Goal: Information Seeking & Learning: Learn about a topic

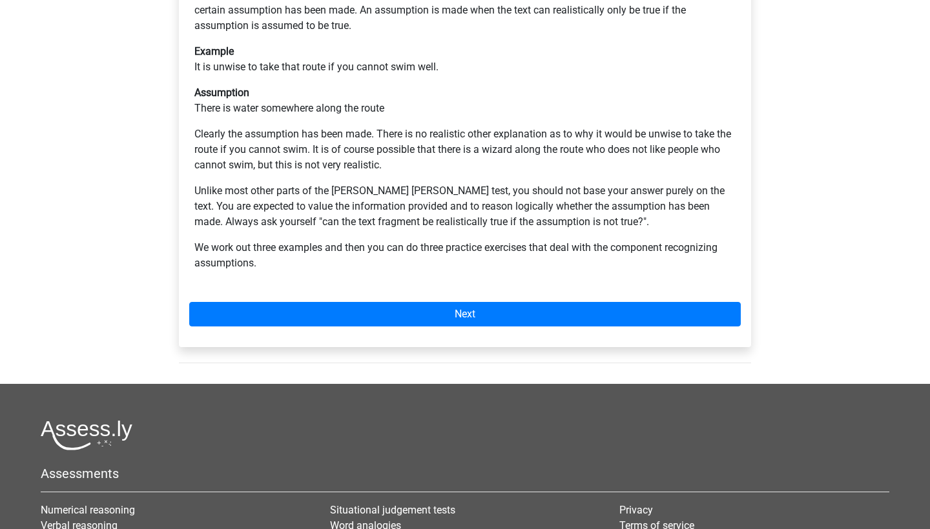
scroll to position [331, 0]
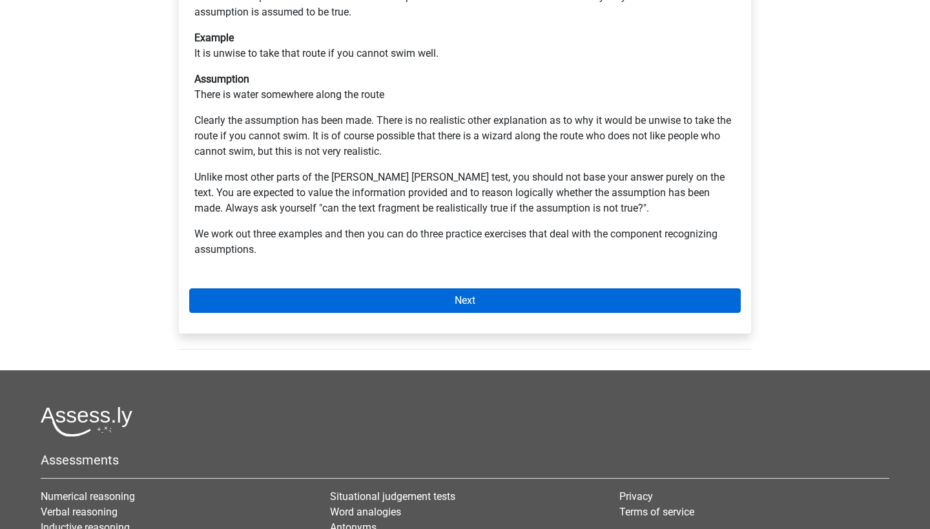
click at [533, 289] on link "Next" at bounding box center [464, 301] width 551 height 25
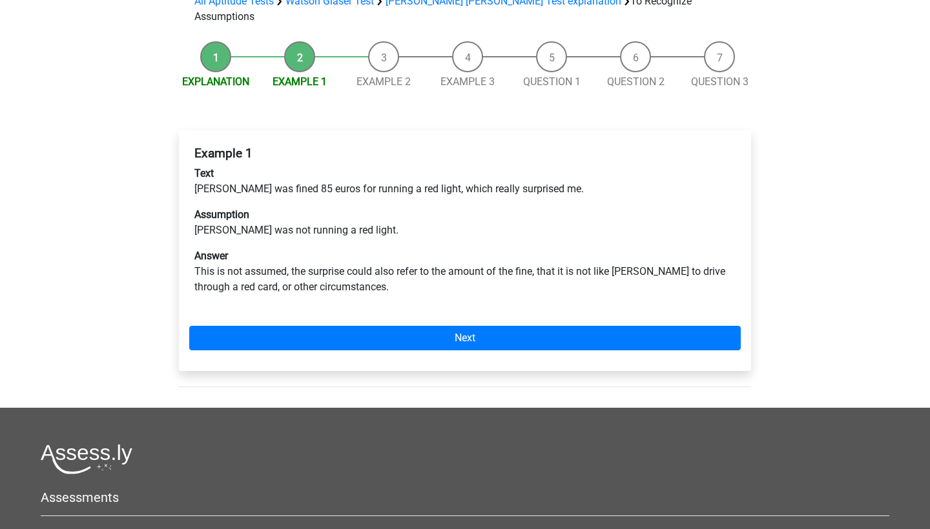
scroll to position [139, 0]
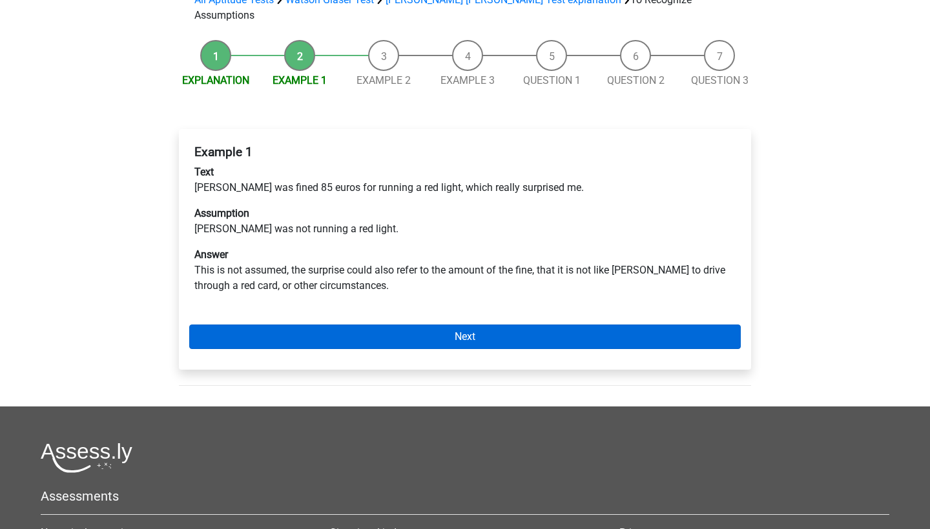
click at [263, 325] on link "Next" at bounding box center [464, 337] width 551 height 25
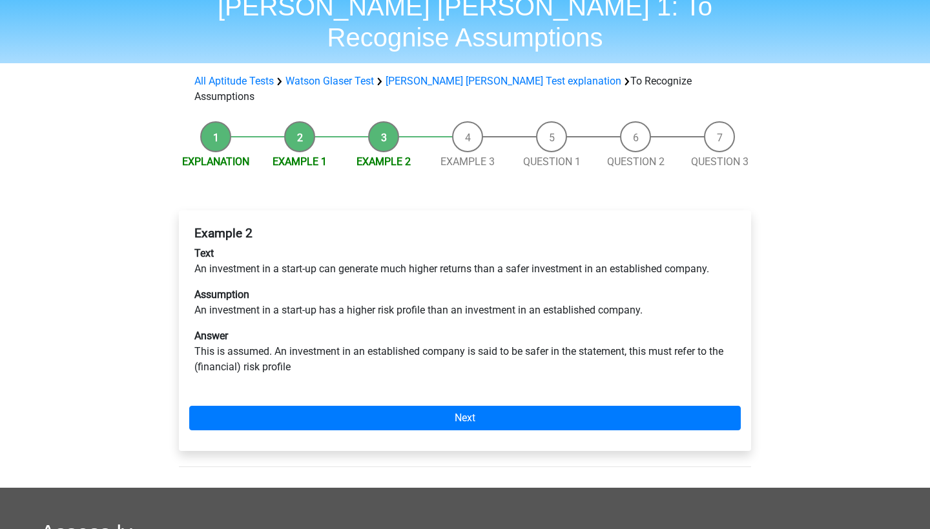
scroll to position [76, 0]
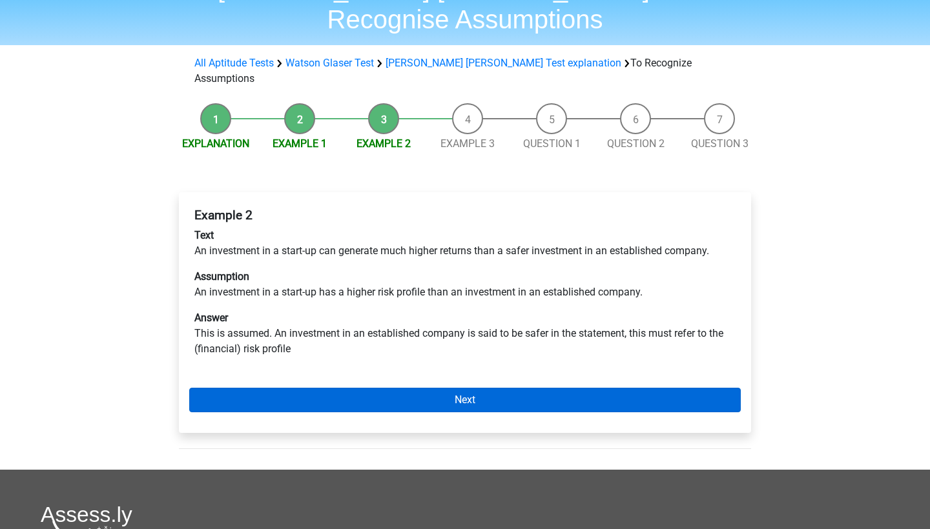
click at [429, 388] on link "Next" at bounding box center [464, 400] width 551 height 25
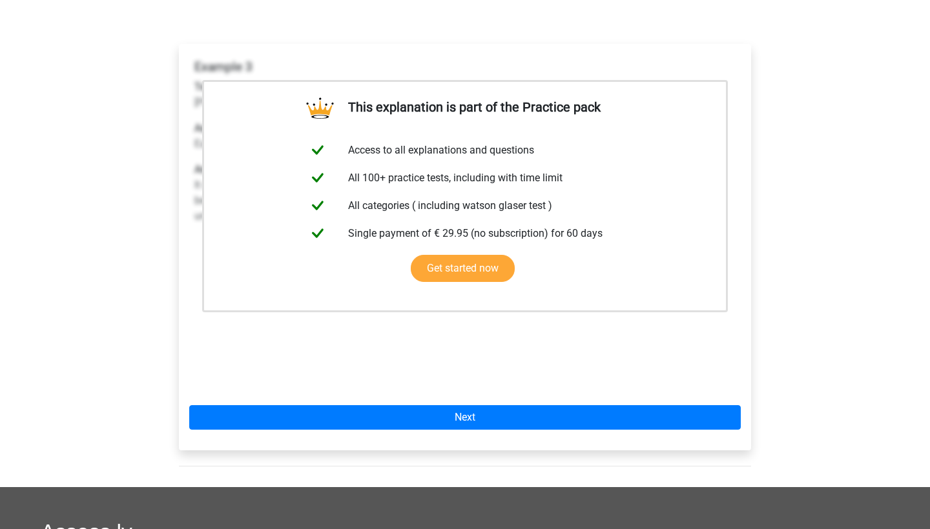
scroll to position [226, 0]
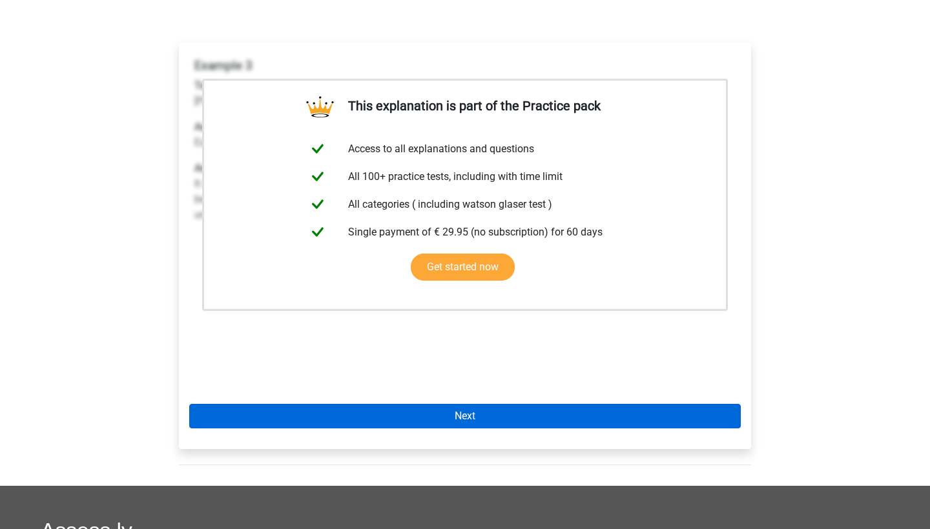
click at [444, 404] on link "Next" at bounding box center [464, 416] width 551 height 25
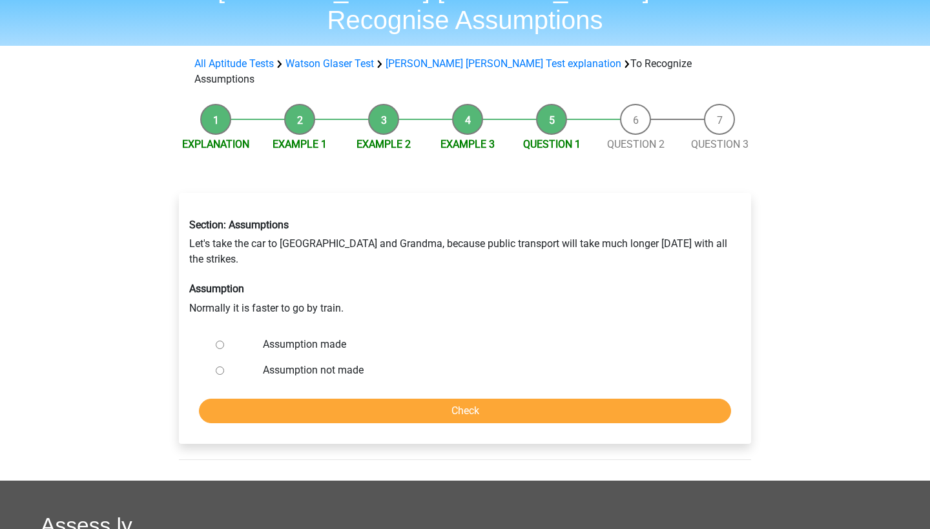
scroll to position [97, 0]
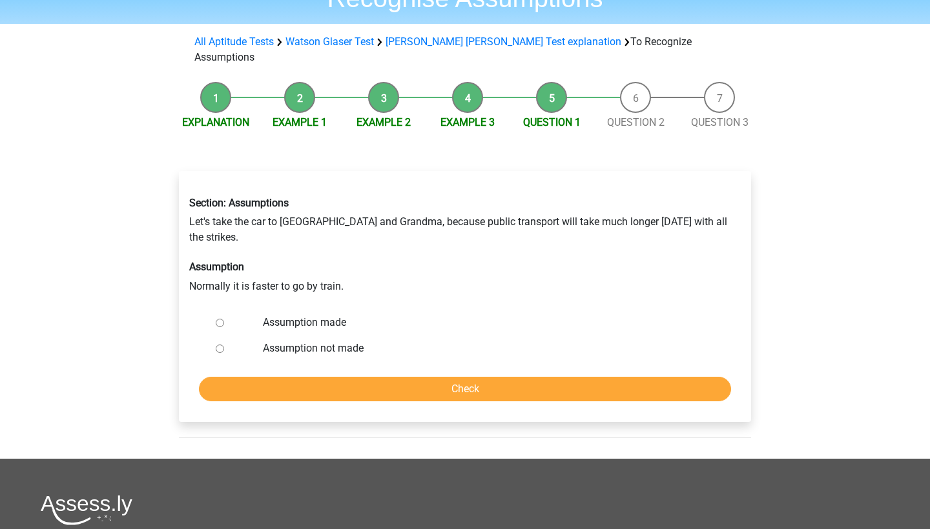
click at [470, 82] on li "Example 3" at bounding box center [467, 106] width 84 height 48
click at [468, 82] on li "Example 3" at bounding box center [467, 106] width 84 height 48
click at [222, 319] on input "Assumption made" at bounding box center [220, 323] width 8 height 8
radio input "true"
click at [243, 377] on input "Check" at bounding box center [465, 389] width 532 height 25
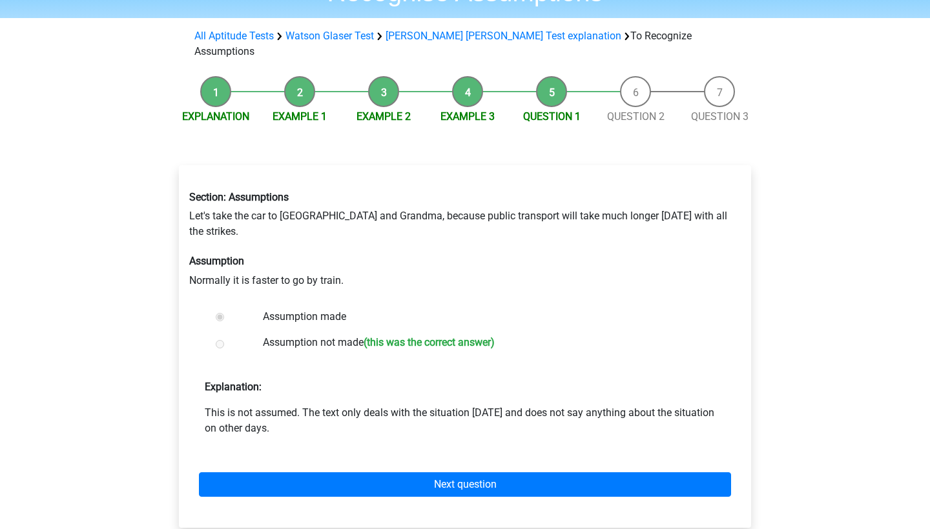
scroll to position [109, 0]
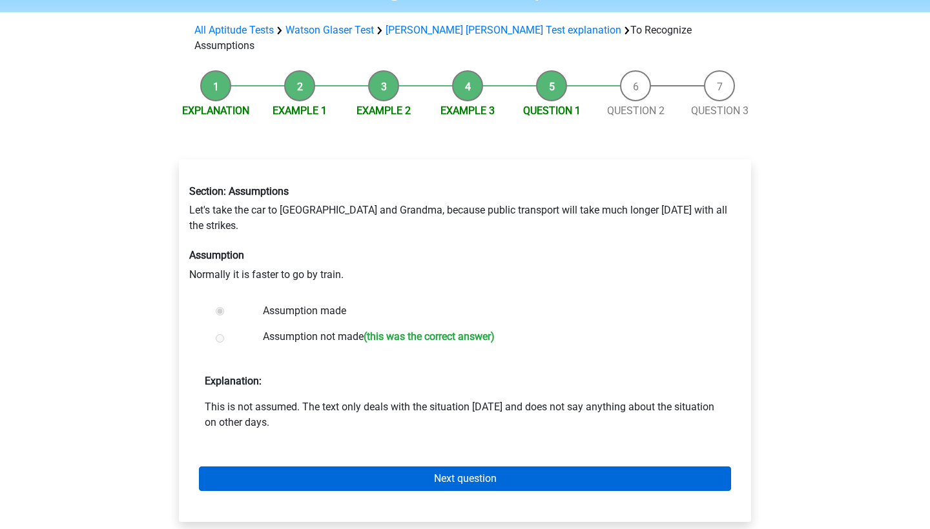
click at [338, 467] on link "Next question" at bounding box center [465, 479] width 532 height 25
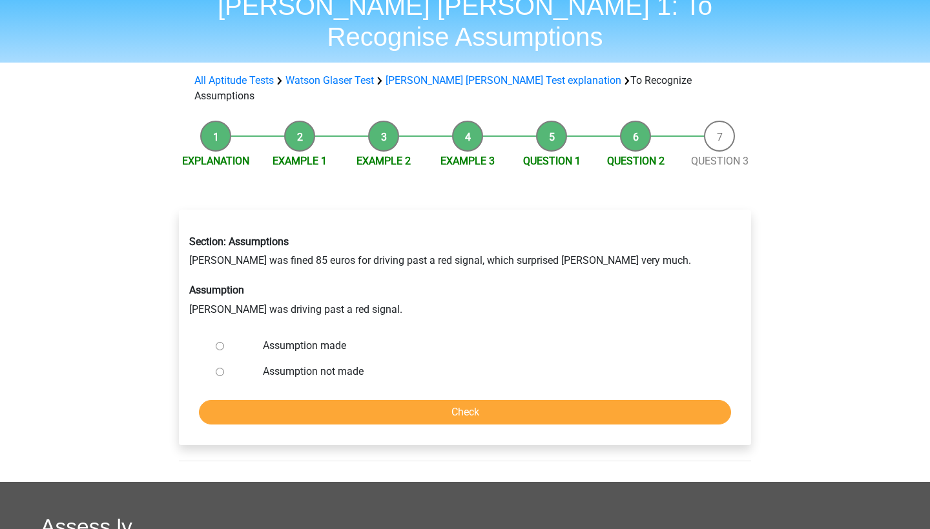
scroll to position [59, 0]
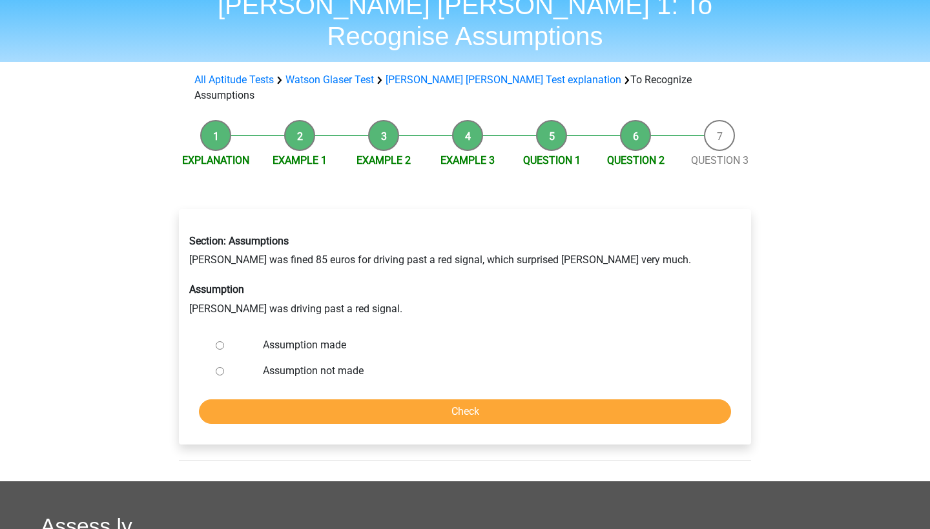
click at [304, 338] on label "Assumption made" at bounding box center [486, 345] width 447 height 15
click at [224, 342] on input "Assumption made" at bounding box center [220, 346] width 8 height 8
radio input "true"
click at [329, 400] on input "Check" at bounding box center [465, 412] width 532 height 25
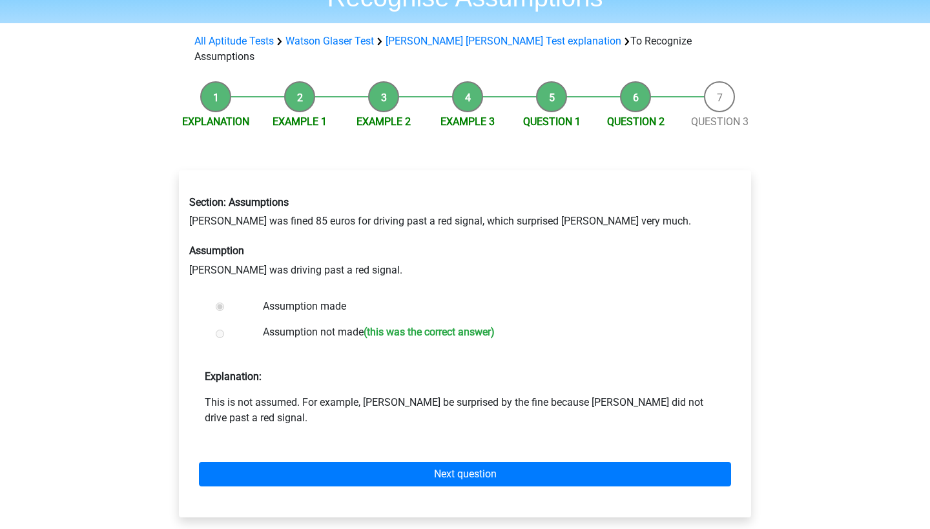
scroll to position [100, 0]
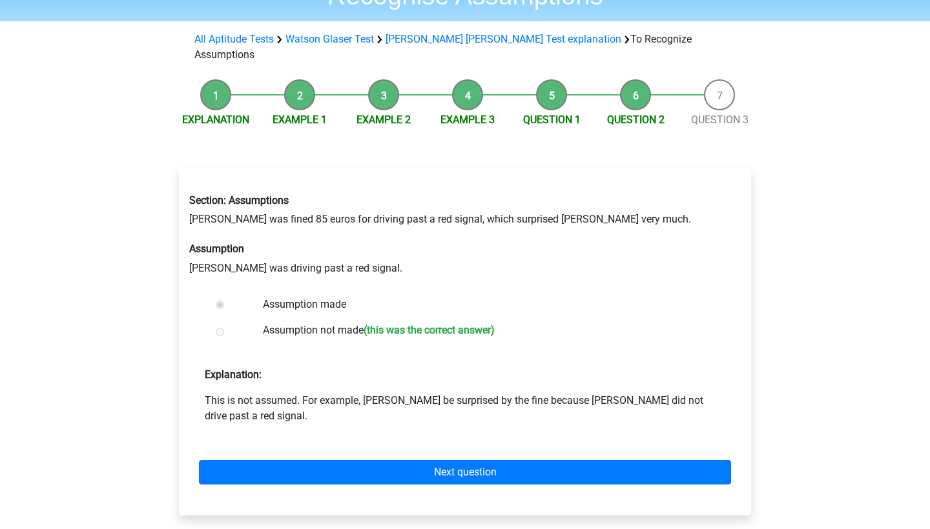
drag, startPoint x: 189, startPoint y: 150, endPoint x: 366, endPoint y: 285, distance: 222.5
click at [366, 285] on div "Section: Assumptions [PERSON_NAME] was fined 85 euros for driving past a red si…" at bounding box center [465, 342] width 572 height 347
copy div "Section: Assumptions [PERSON_NAME] was fined 85 euros for driving past a red si…"
click at [716, 32] on div "All Aptitude Tests [PERSON_NAME] [PERSON_NAME] Test [PERSON_NAME] [PERSON_NAME]…" at bounding box center [464, 47] width 551 height 31
